Goal: Task Accomplishment & Management: Manage account settings

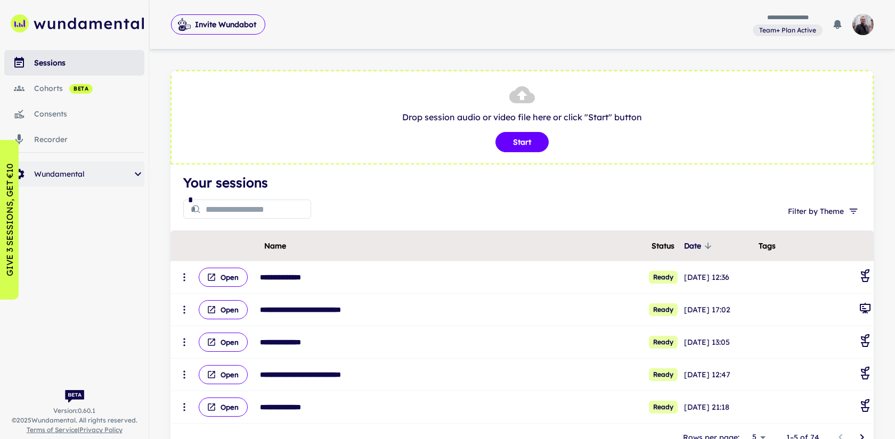
click at [106, 176] on span "Wundamental" at bounding box center [82, 174] width 97 height 12
click at [83, 205] on span "clients" at bounding box center [97, 204] width 93 height 12
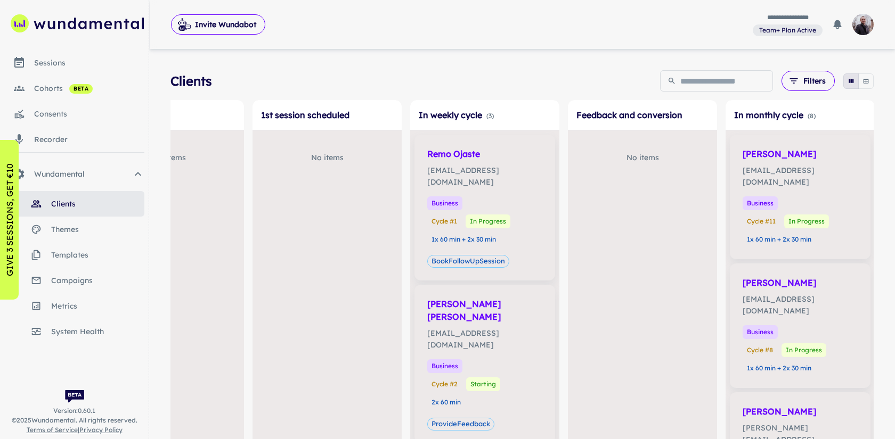
scroll to position [0, 724]
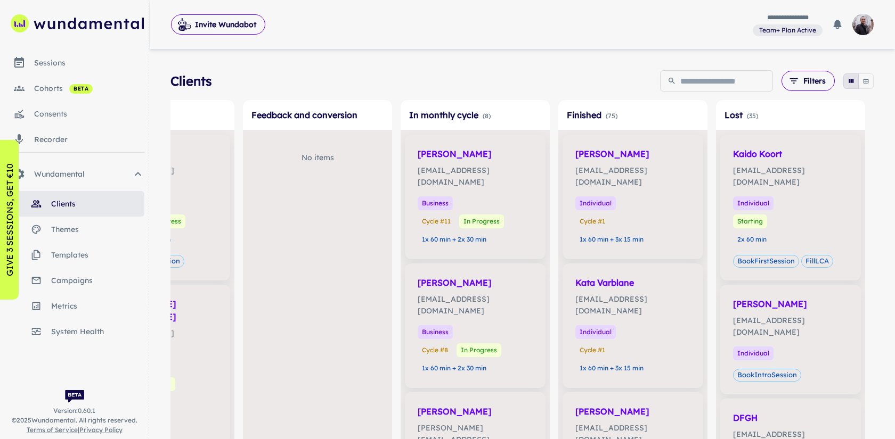
click at [867, 78] on icon "button" at bounding box center [865, 81] width 7 height 7
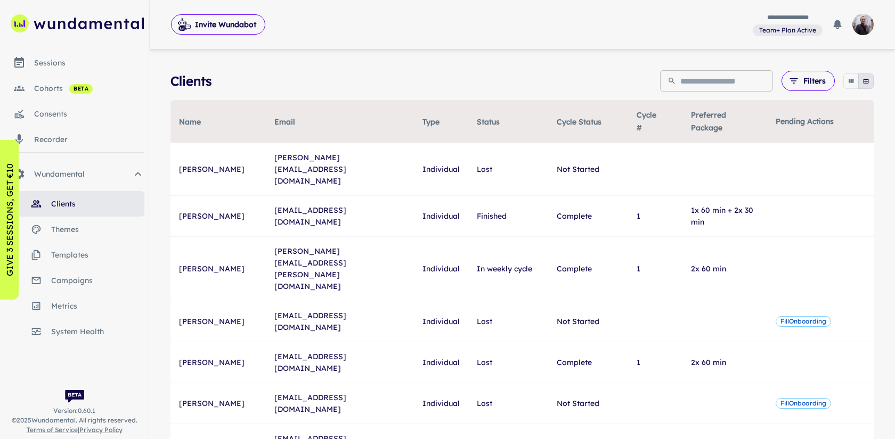
click at [689, 89] on input "text" at bounding box center [726, 80] width 93 height 21
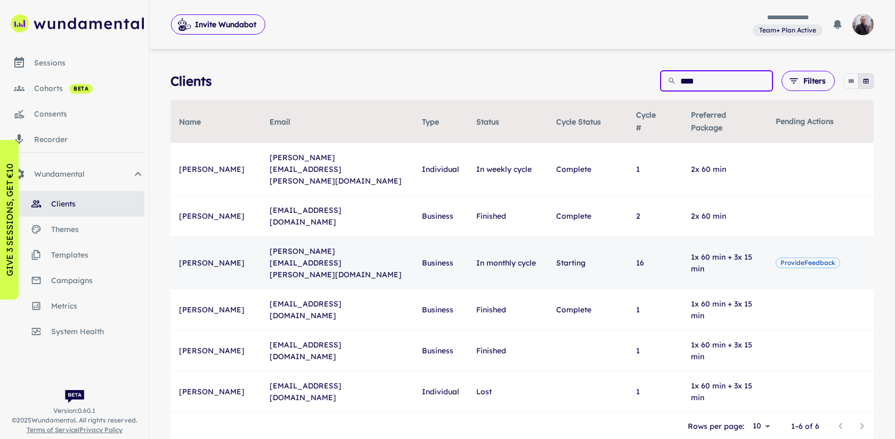
type input "****"
click at [235, 237] on td "[PERSON_NAME]" at bounding box center [215, 263] width 91 height 53
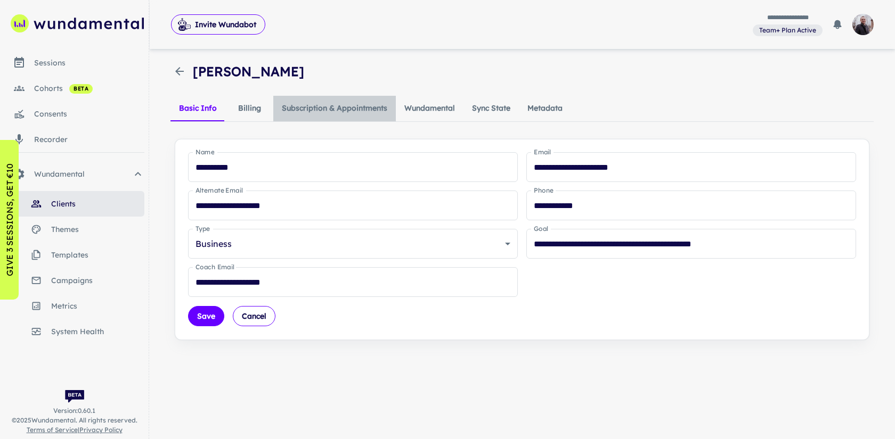
click at [324, 104] on button "Subscription & Appointments" at bounding box center [334, 109] width 123 height 26
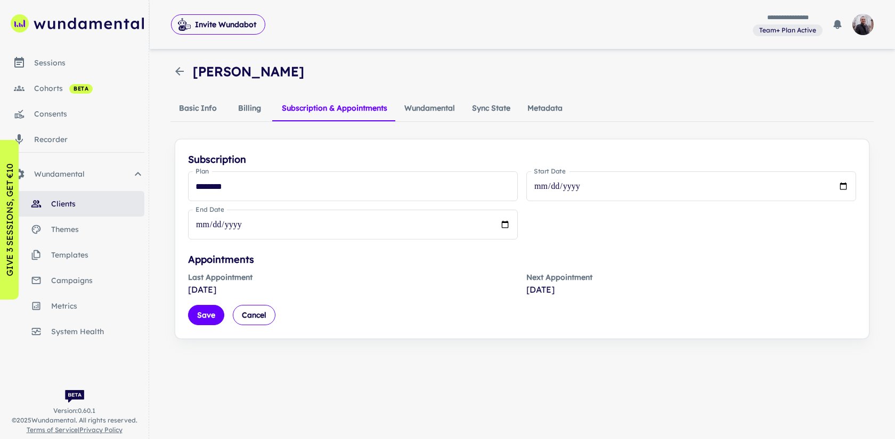
click at [396, 104] on button "Wundamental" at bounding box center [430, 109] width 68 height 26
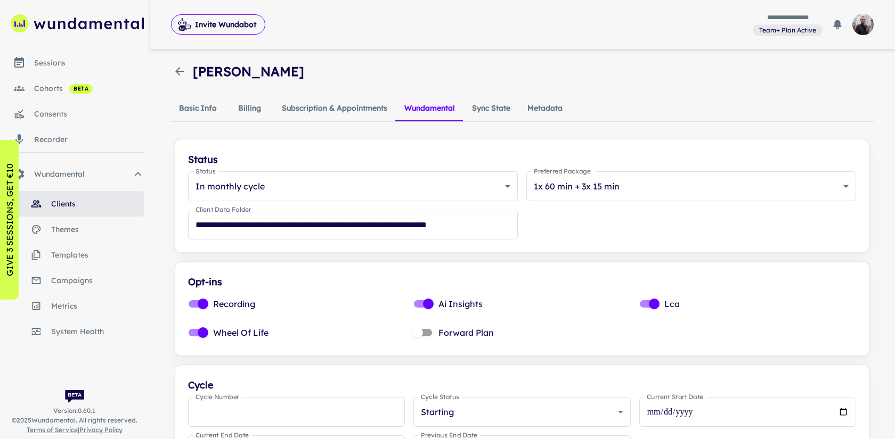
click at [339, 109] on button "Subscription & Appointments" at bounding box center [334, 109] width 123 height 26
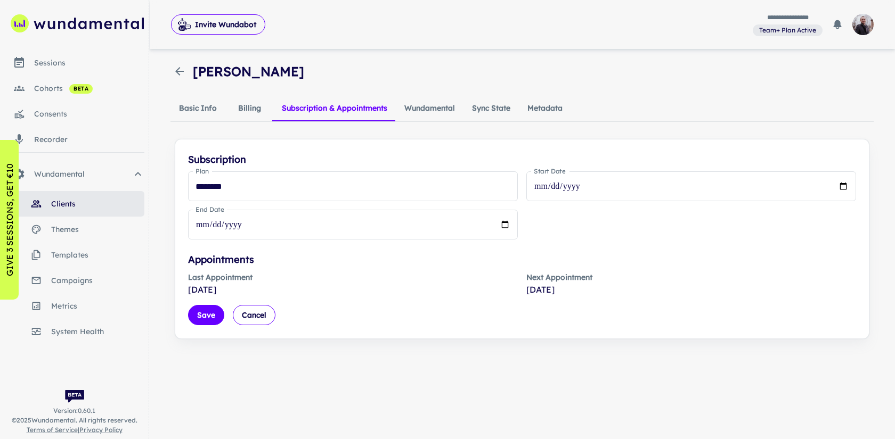
click at [256, 111] on button "Billing" at bounding box center [249, 109] width 48 height 26
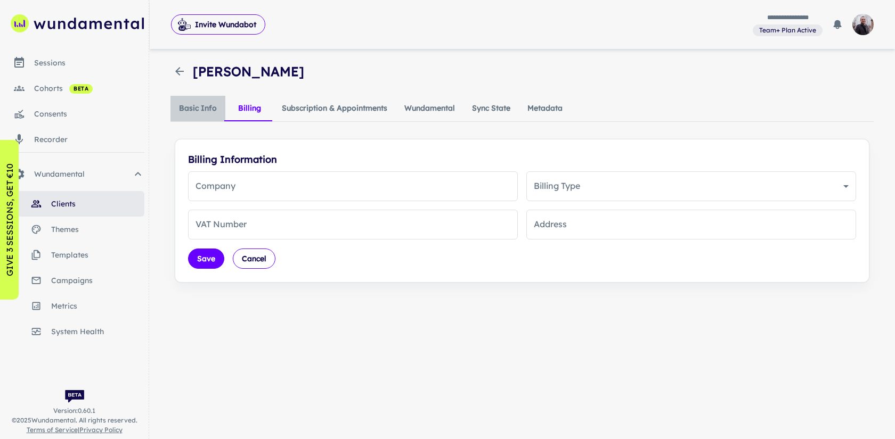
click at [209, 109] on button "Basic Info" at bounding box center [197, 109] width 55 height 26
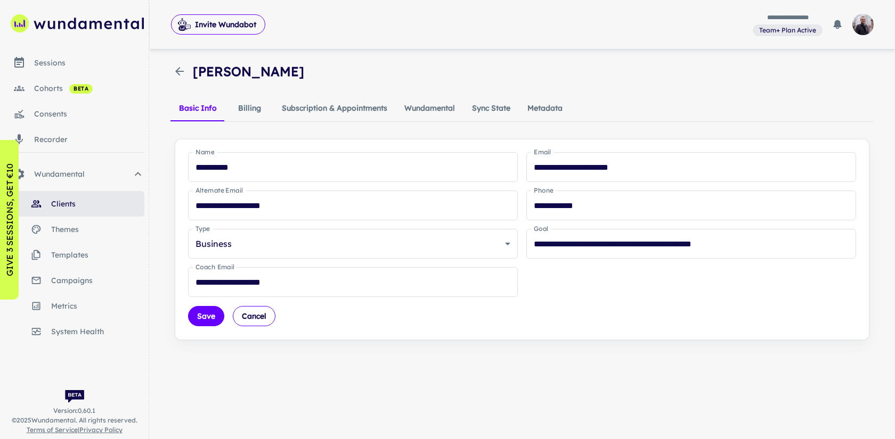
click at [366, 107] on button "Subscription & Appointments" at bounding box center [334, 109] width 123 height 26
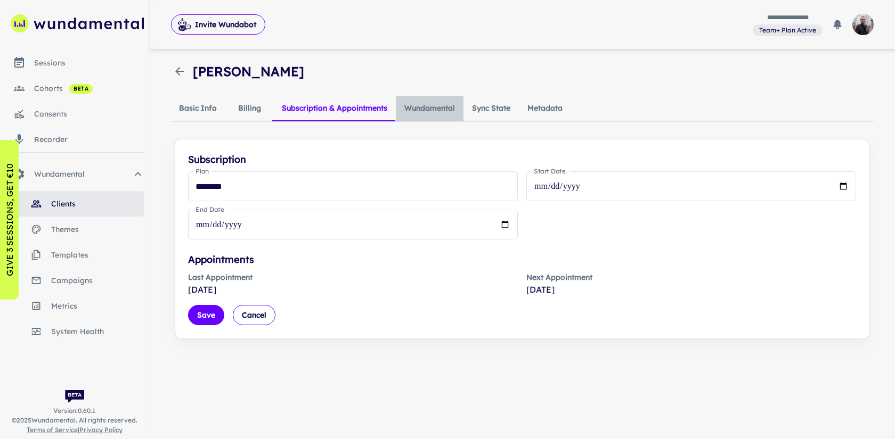
click at [447, 109] on button "Wundamental" at bounding box center [430, 109] width 68 height 26
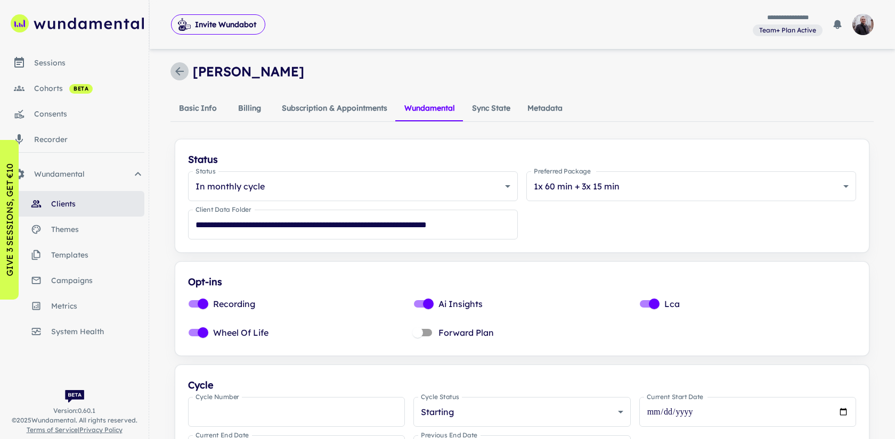
click at [181, 75] on icon "button" at bounding box center [179, 71] width 13 height 13
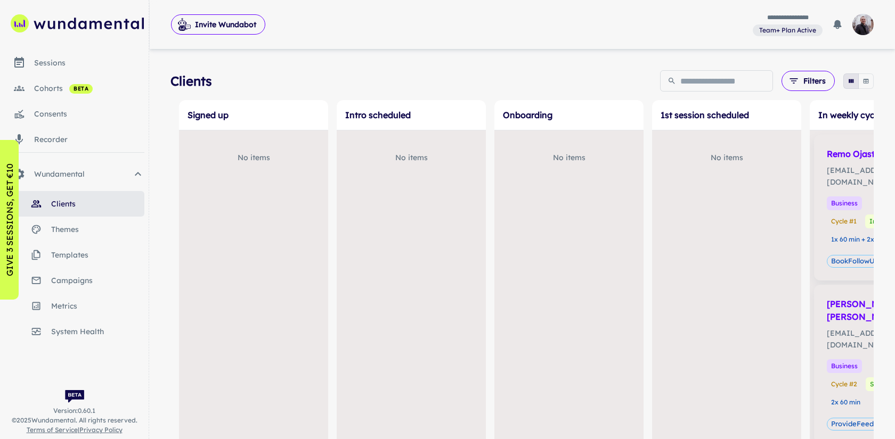
click at [871, 79] on button "button" at bounding box center [865, 81] width 15 height 15
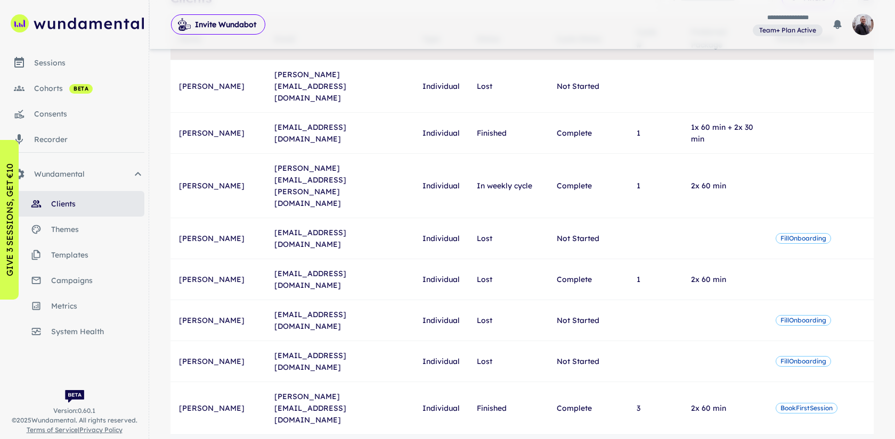
scroll to position [87, 0]
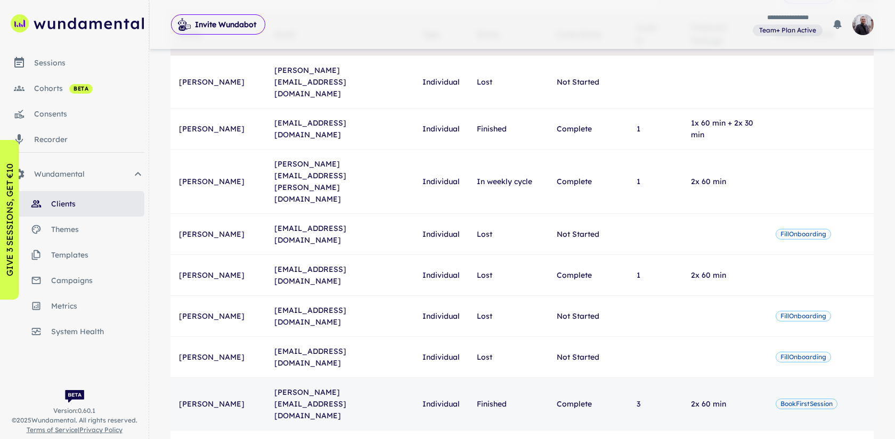
click at [800, 400] on span "BookFirstSession" at bounding box center [806, 405] width 61 height 10
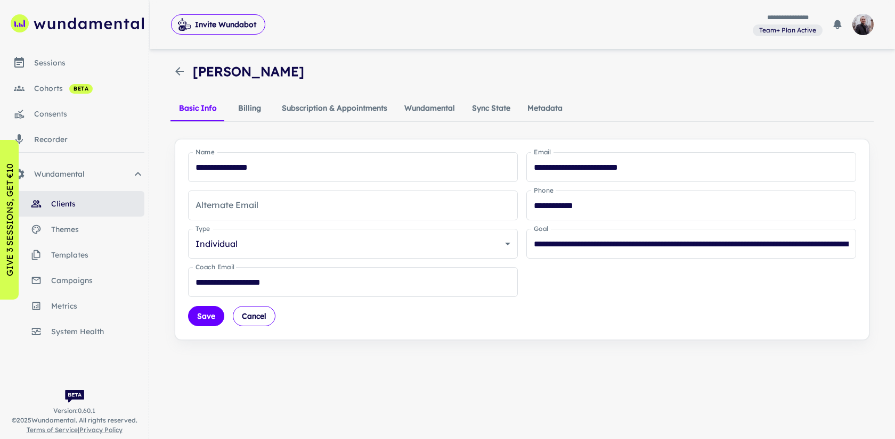
click at [180, 69] on icon "button" at bounding box center [179, 71] width 13 height 13
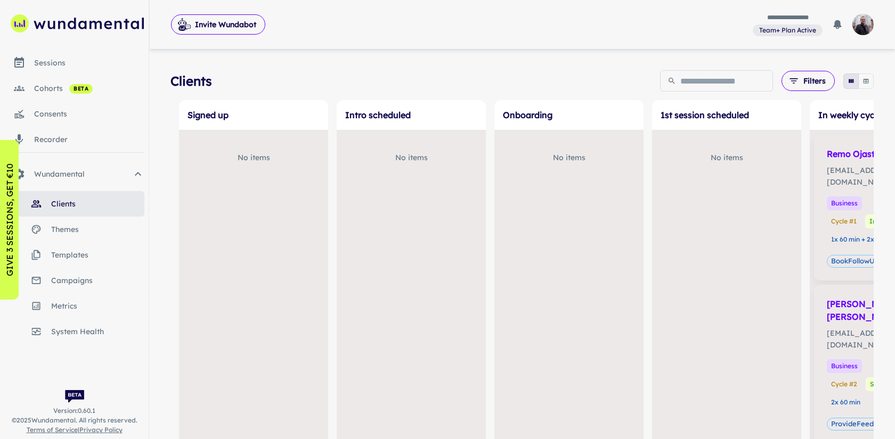
click at [62, 59] on div "sessions" at bounding box center [89, 63] width 110 height 12
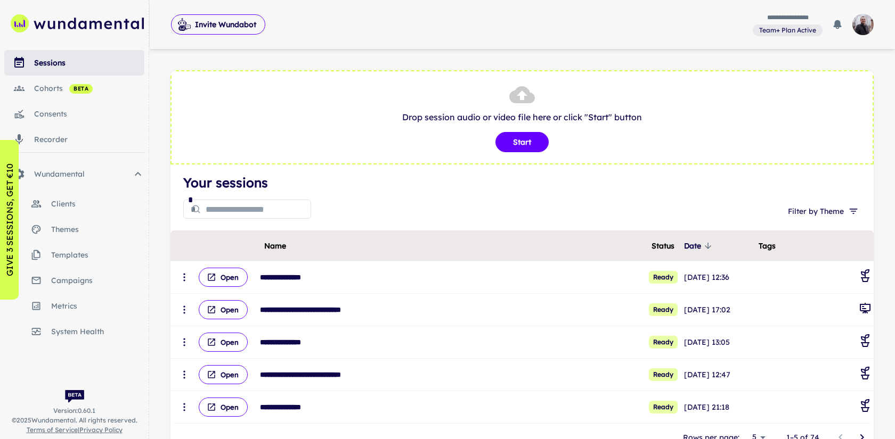
click at [85, 337] on span "system health" at bounding box center [97, 332] width 93 height 12
